Goal: Download file/media

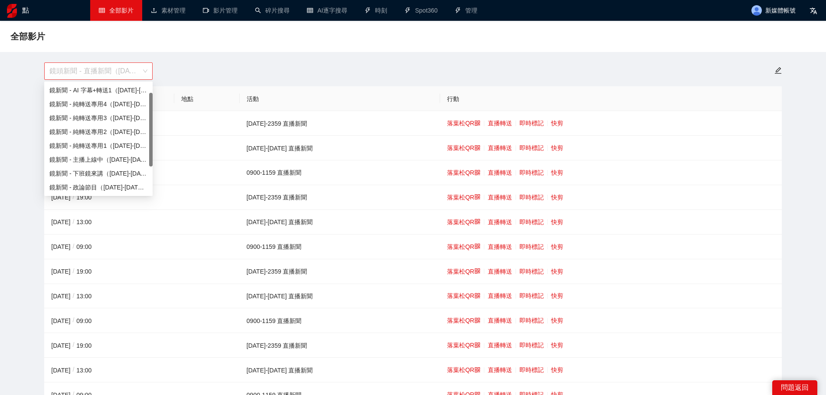
click at [124, 71] on font "鏡頭新聞 - 直播新聞（[DATE]-[DATE]）" at bounding box center [109, 70] width 121 height 7
click at [410, 32] on div "全部影片" at bounding box center [412, 36] width 805 height 17
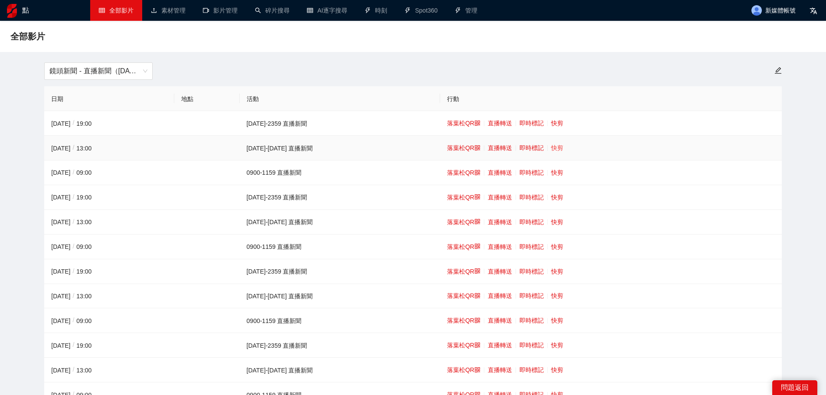
click at [551, 144] on font "快剪" at bounding box center [557, 147] width 12 height 7
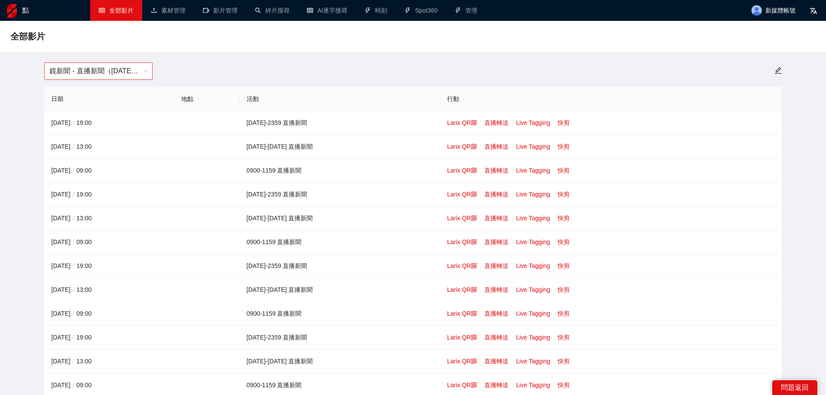
click at [73, 68] on span "鏡新聞 - 直播新聞（[DATE]-[DATE]）" at bounding box center [98, 71] width 98 height 16
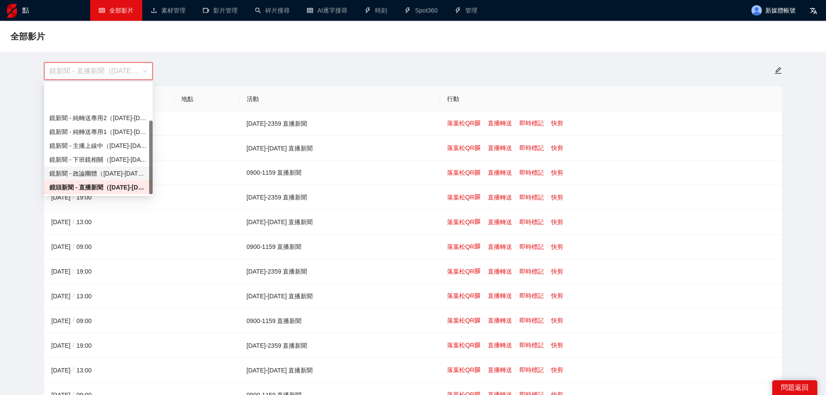
scroll to position [55, 0]
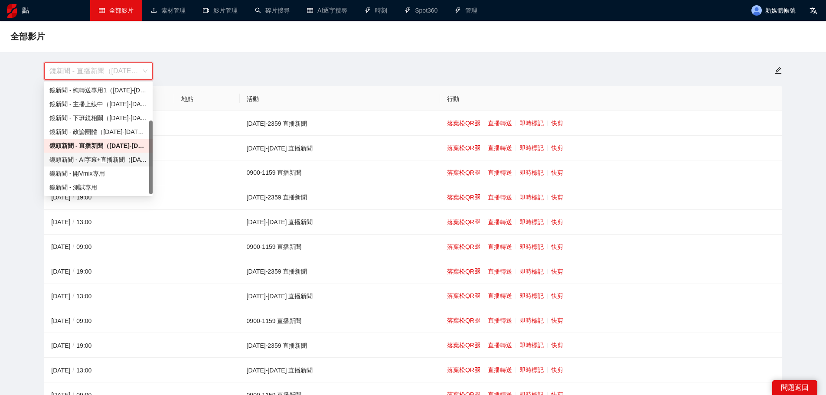
click at [88, 160] on font "鏡頭新聞 - AI字幕+直播新聞（[DATE]-[DATE]）" at bounding box center [113, 159] width 128 height 7
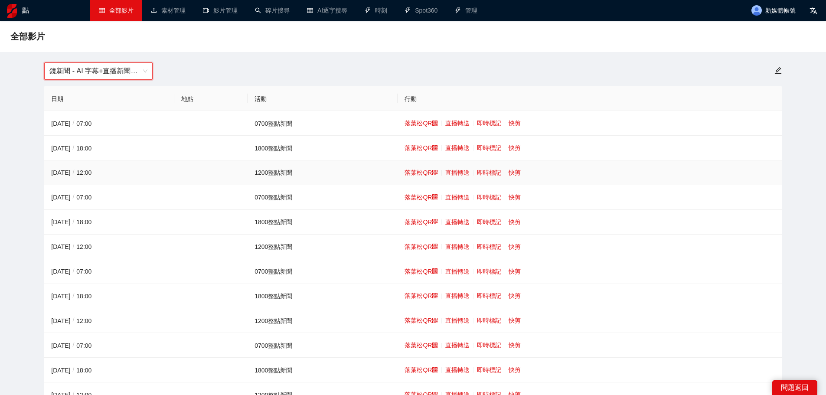
click at [517, 177] on td "落葉松QR 直播轉送 即時標記 快剪" at bounding box center [589, 172] width 384 height 25
click at [516, 171] on font "快剪" at bounding box center [514, 172] width 12 height 7
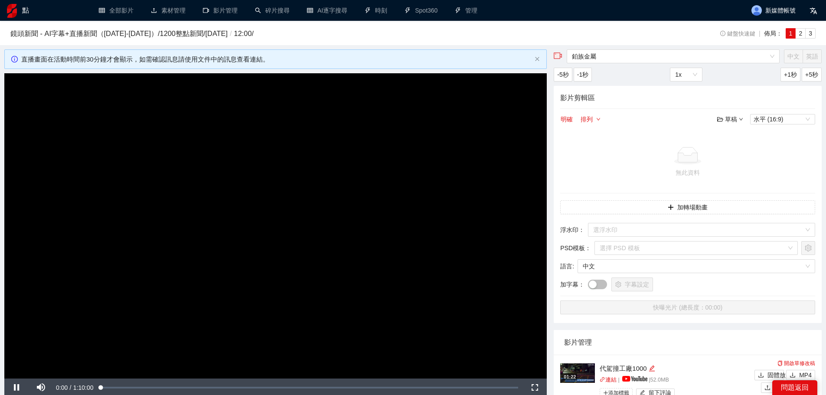
click at [411, 196] on video "Video Player" at bounding box center [275, 225] width 542 height 305
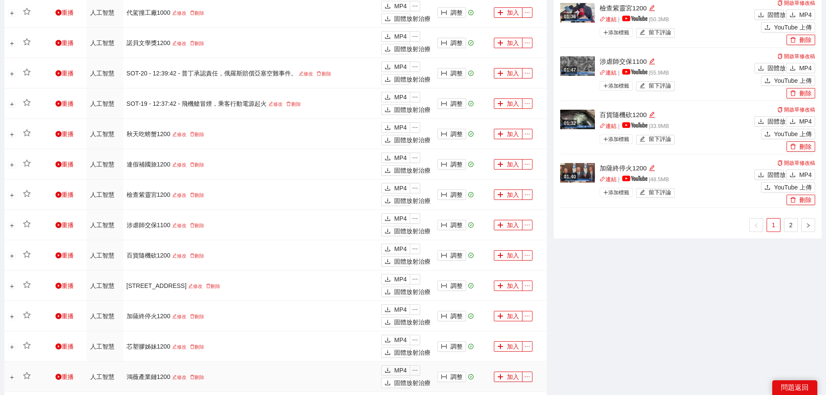
scroll to position [681, 0]
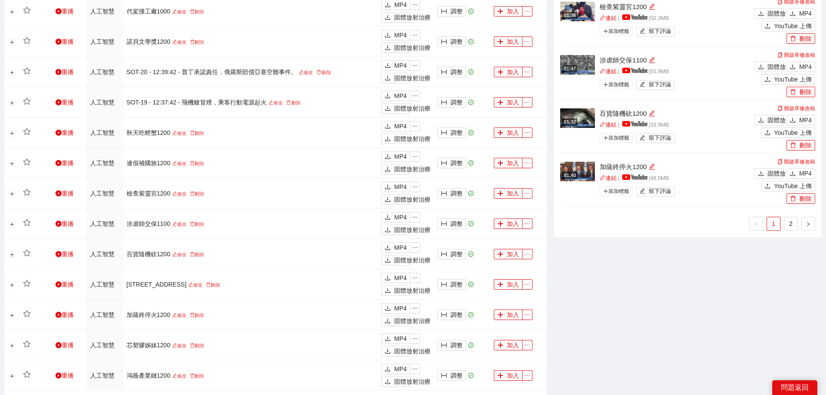
click at [790, 219] on link "2" at bounding box center [790, 223] width 13 height 13
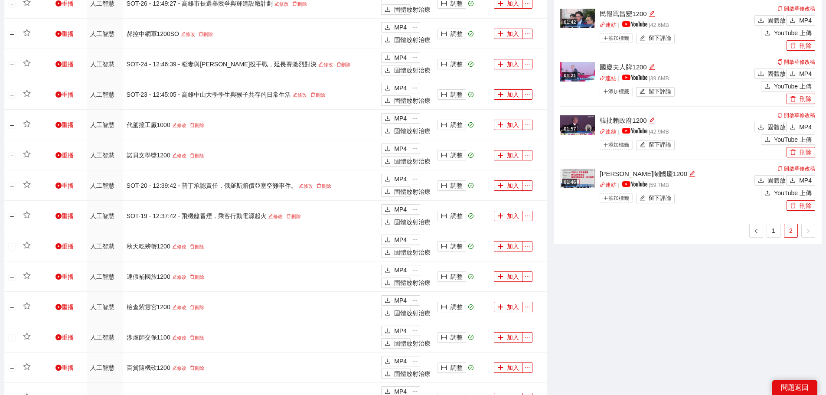
scroll to position [551, 0]
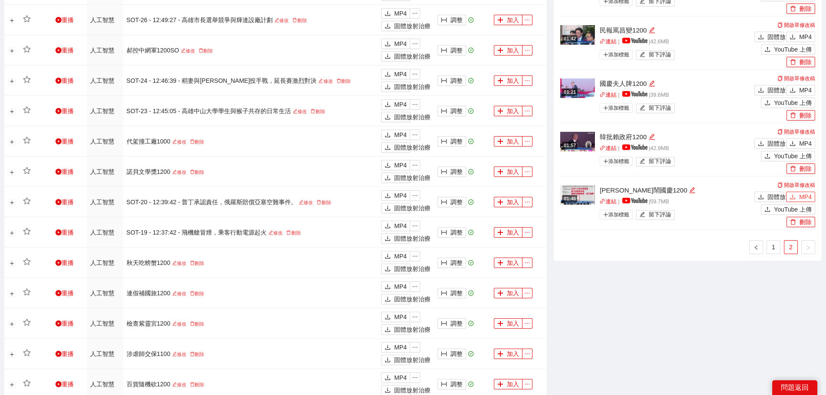
click at [806, 194] on font "MP4" at bounding box center [805, 196] width 13 height 7
click at [803, 137] on div "固體放射治療 MP4" at bounding box center [783, 142] width 63 height 13
click at [800, 141] on font "MP4" at bounding box center [805, 143] width 13 height 7
click at [797, 85] on button "MP4" at bounding box center [800, 90] width 29 height 10
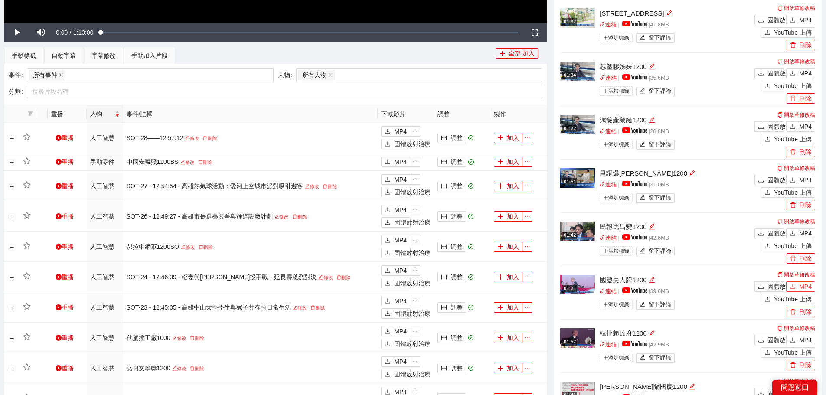
scroll to position [291, 0]
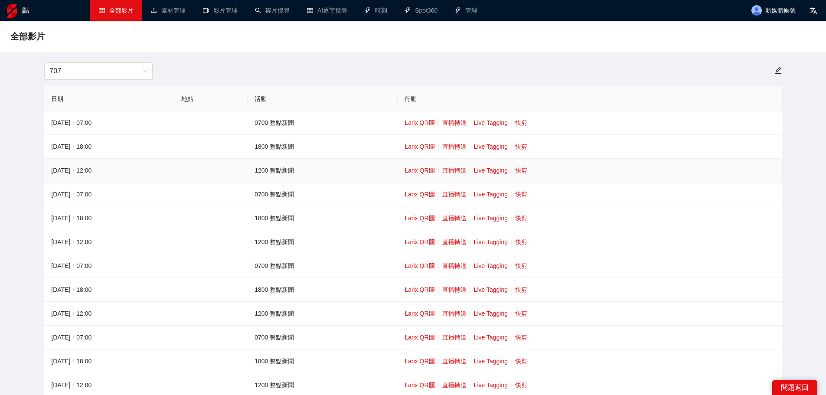
drag, startPoint x: 119, startPoint y: 74, endPoint x: 146, endPoint y: 166, distance: 95.7
click at [119, 74] on span "707" at bounding box center [98, 71] width 98 height 16
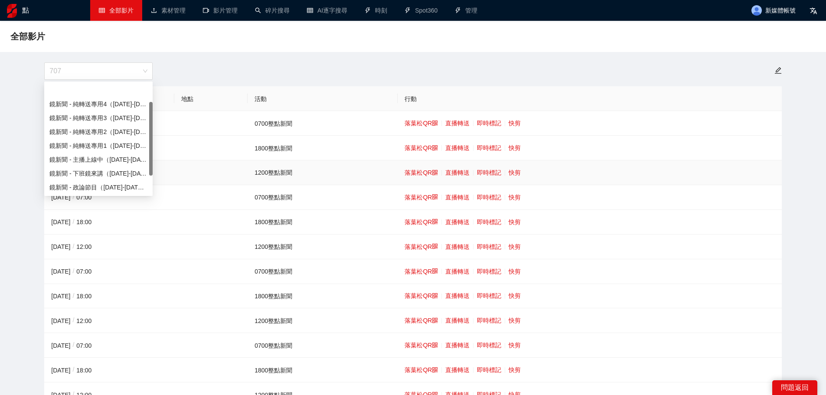
scroll to position [28, 0]
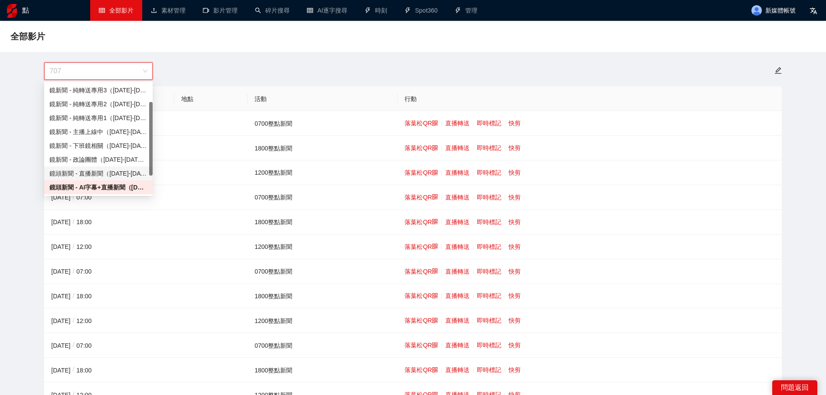
click at [119, 173] on font "鏡頭新聞 - 直播新聞（[DATE]-[DATE]）" at bounding box center [102, 173] width 106 height 7
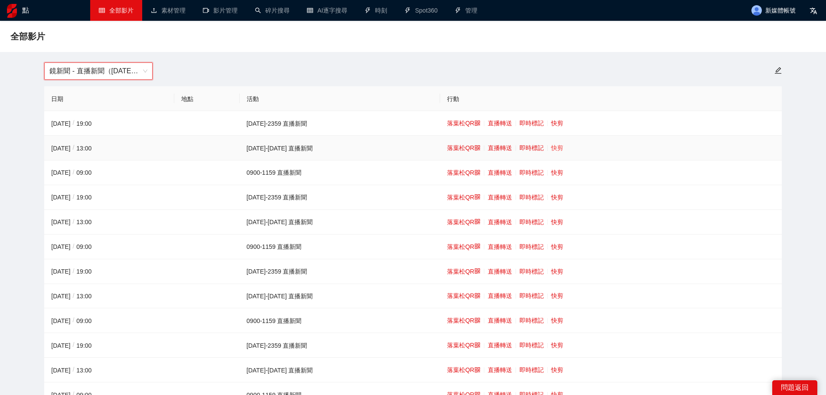
click at [551, 144] on font "快剪" at bounding box center [557, 147] width 12 height 7
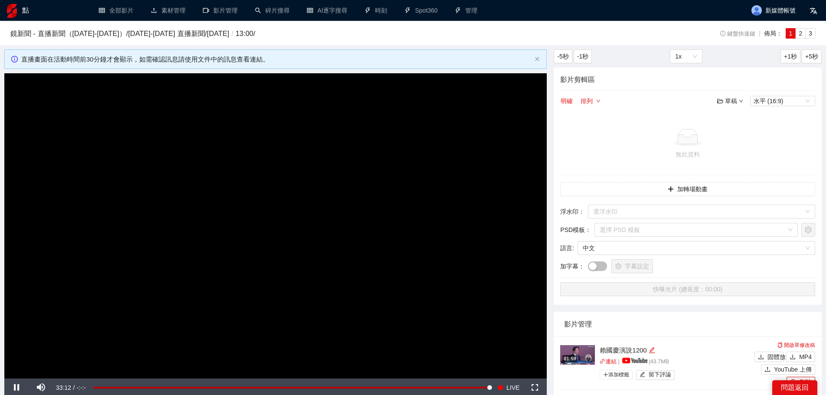
click at [317, 210] on video "Video Player" at bounding box center [275, 225] width 542 height 305
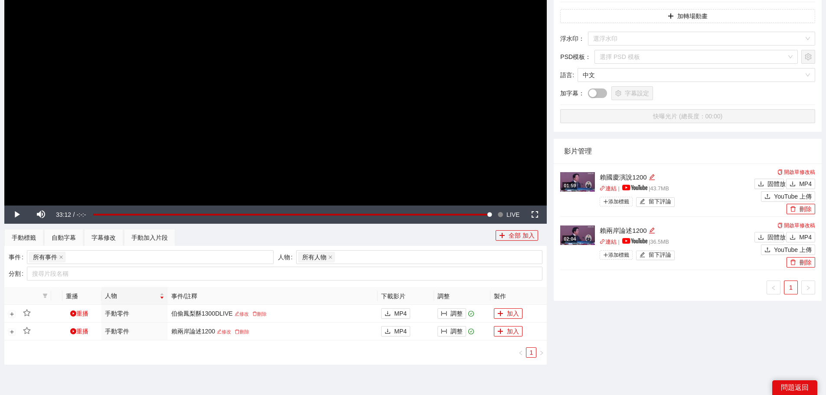
scroll to position [173, 0]
click at [803, 231] on div "固體放射治療 MP4" at bounding box center [783, 235] width 63 height 13
click at [806, 234] on font "MP4" at bounding box center [805, 236] width 13 height 7
click at [796, 184] on button "MP4" at bounding box center [800, 183] width 29 height 10
